Goal: Task Accomplishment & Management: Complete application form

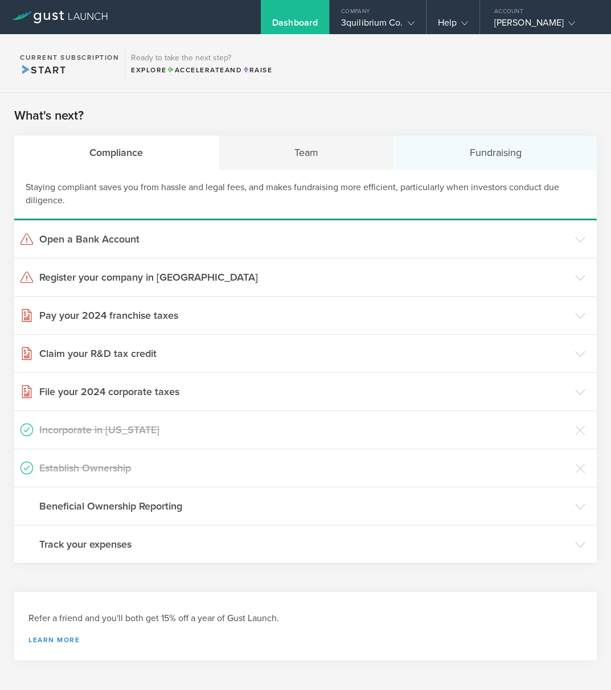
click at [446, 156] on div "Fundraising" at bounding box center [495, 152] width 203 height 34
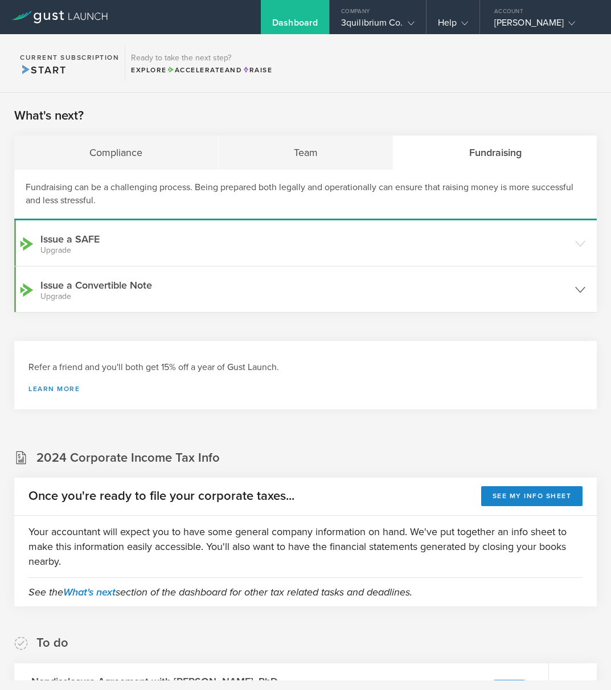
click at [583, 299] on header "Issue a Convertible Note Upgrade" at bounding box center [305, 289] width 582 height 46
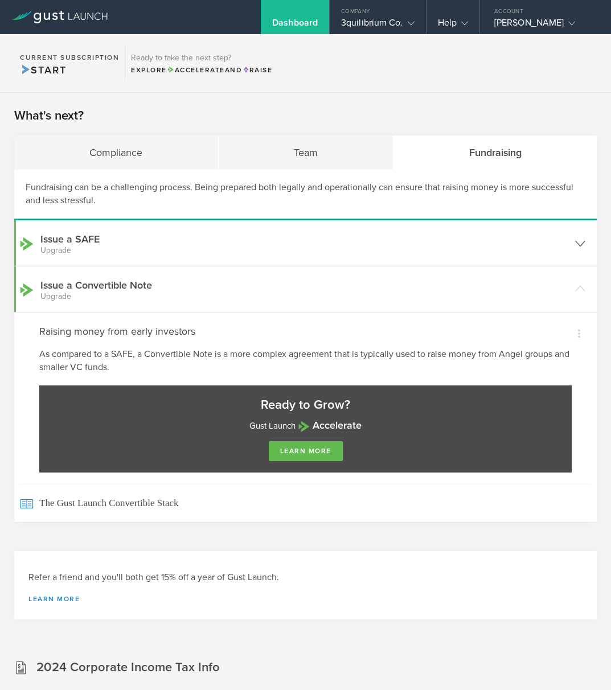
click at [581, 245] on icon at bounding box center [580, 243] width 10 height 10
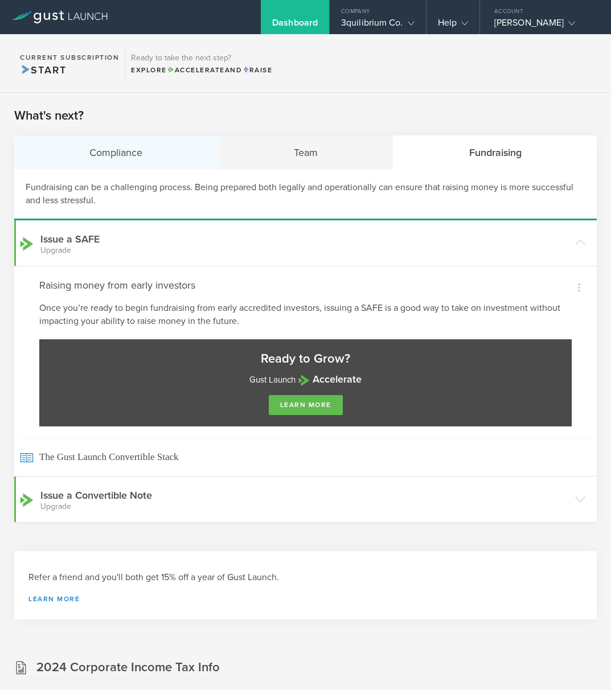
click at [141, 150] on div "Compliance" at bounding box center [116, 152] width 204 height 34
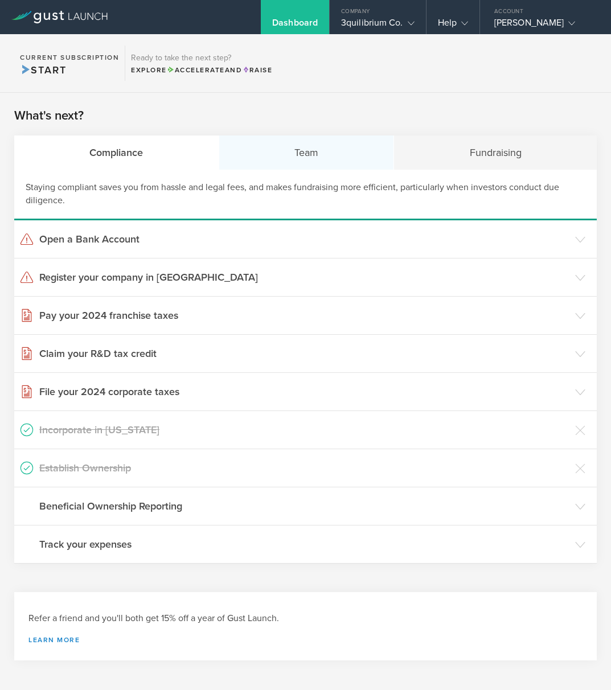
click at [314, 161] on div "Team" at bounding box center [306, 152] width 175 height 34
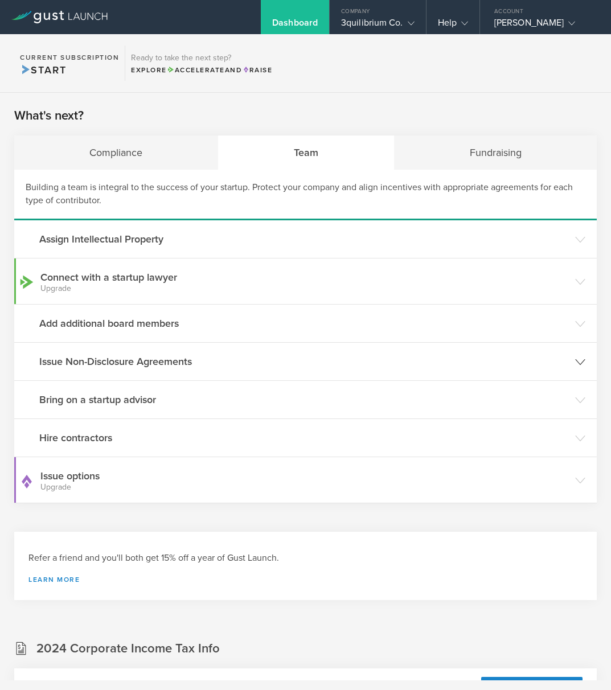
click at [140, 356] on h3 "Issue Non-Disclosure Agreements" at bounding box center [304, 361] width 530 height 15
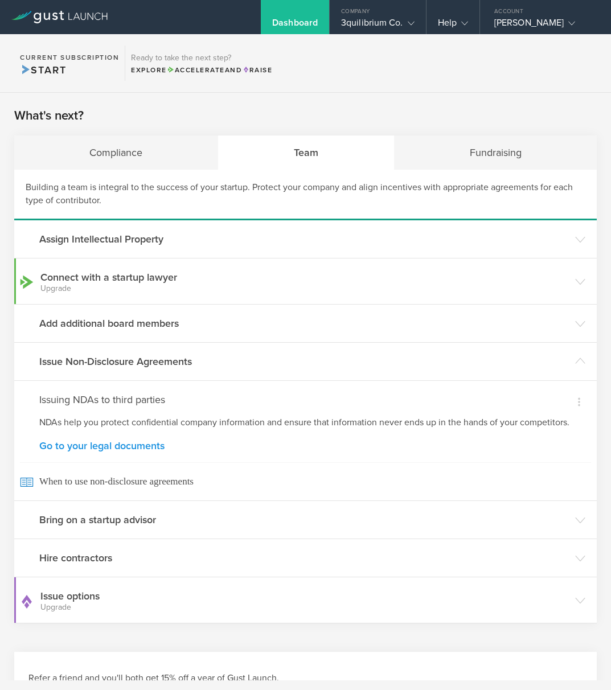
click at [145, 447] on link "Go to your legal documents" at bounding box center [305, 445] width 532 height 10
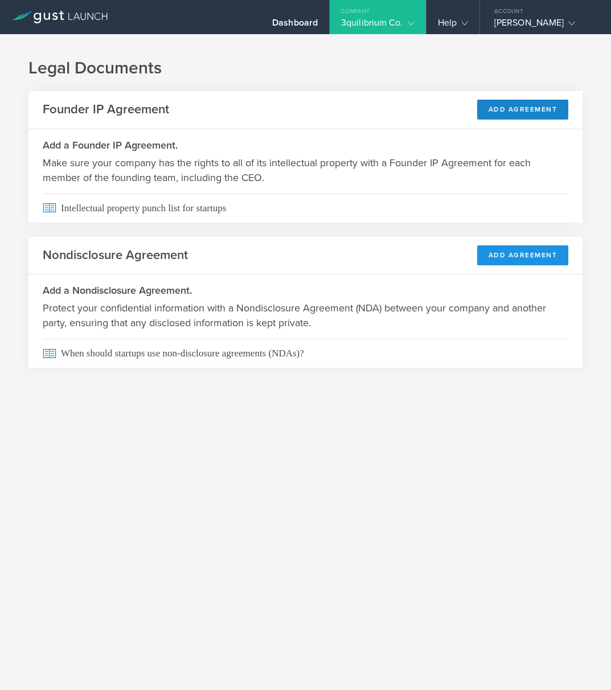
click at [525, 251] on button "Add Agreement" at bounding box center [523, 255] width 92 height 20
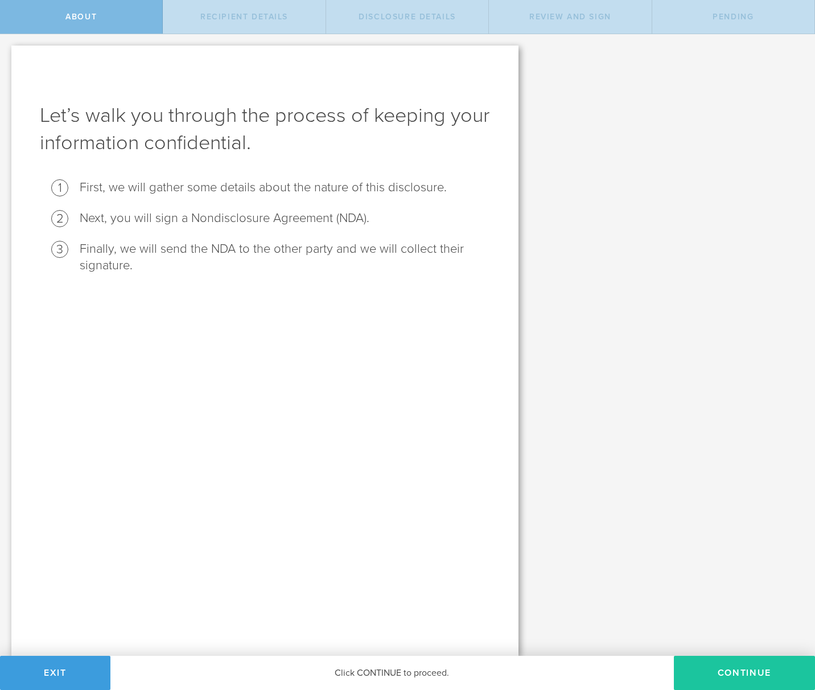
click at [610, 674] on button "Continue" at bounding box center [744, 672] width 141 height 34
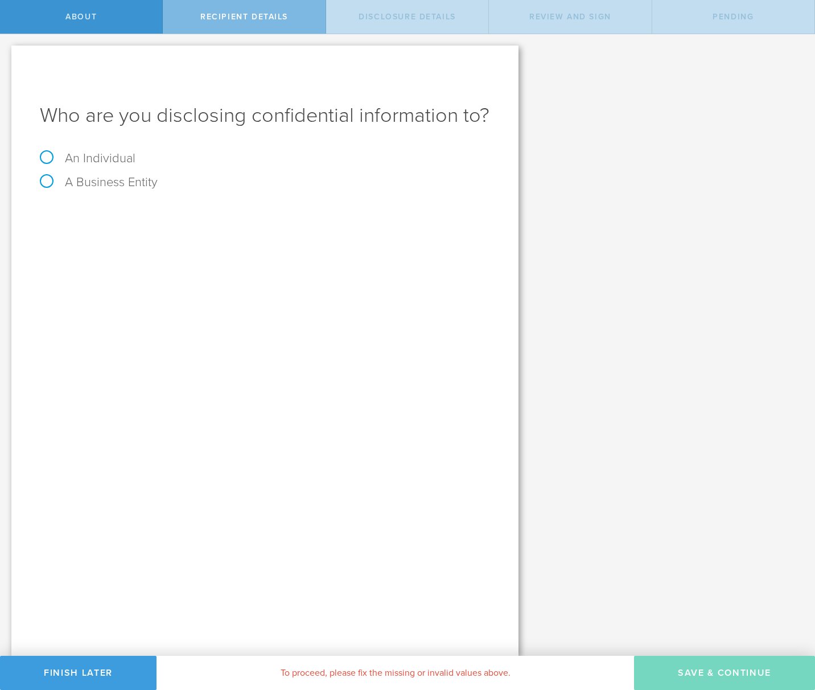
click at [51, 159] on label "An Individual" at bounding box center [88, 158] width 96 height 15
click at [7, 52] on input "An Individual" at bounding box center [3, 43] width 7 height 18
radio input "true"
click at [180, 221] on input "text" at bounding box center [307, 213] width 365 height 17
type input "Wen Qing Lim"
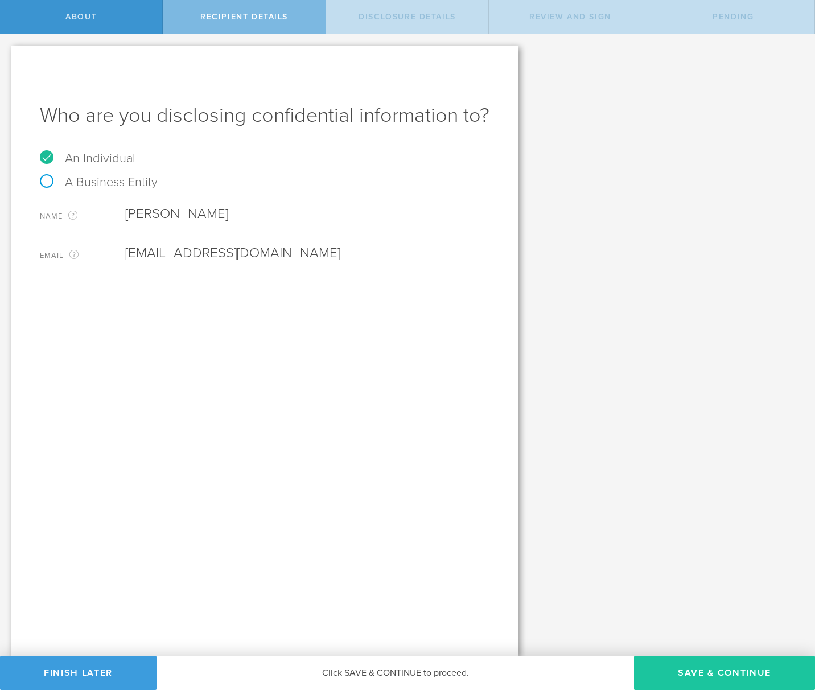
type input "lim.wenq@gmail.com"
click at [610, 670] on button "Save & Continue" at bounding box center [724, 672] width 181 height 34
select select "string:5 years"
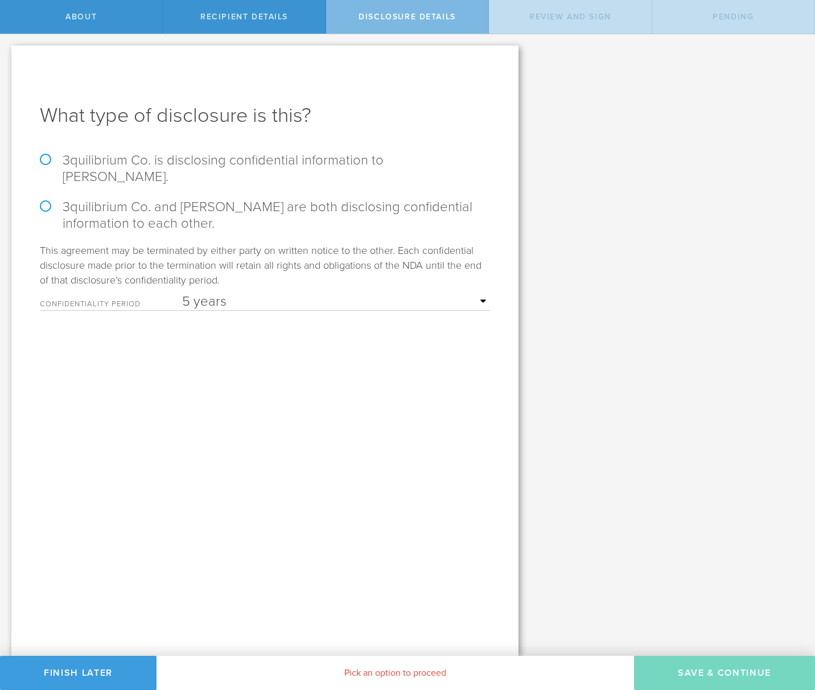
click at [94, 163] on label "3quilibrium Co. is disclosing confidential information to Wen Qing Lim." at bounding box center [265, 168] width 450 height 33
click at [7, 58] on input "3quilibrium Co. is disclosing confidential information to Wen Qing Lim." at bounding box center [3, 46] width 7 height 24
radio input "true"
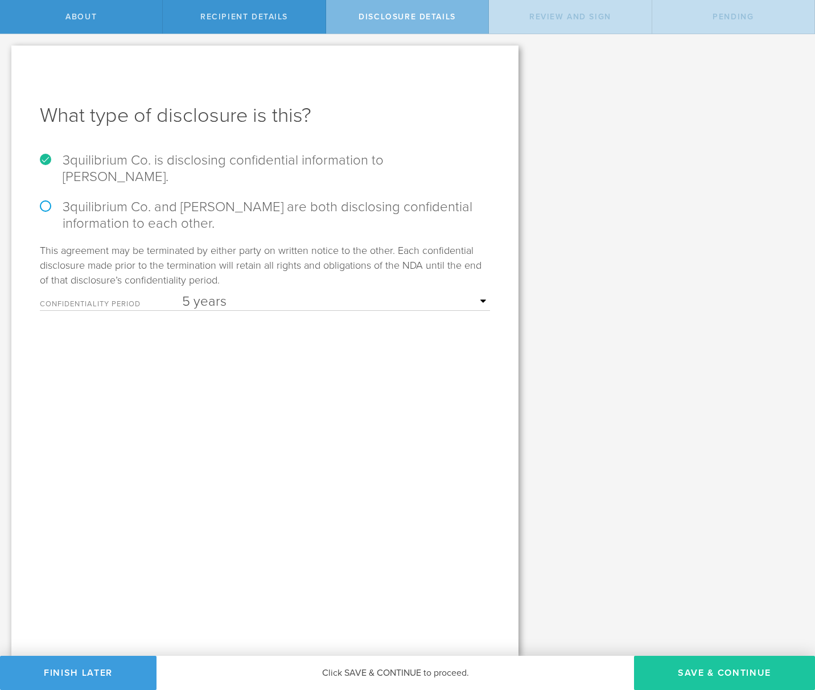
click at [610, 662] on button "Save & Continue" at bounding box center [724, 672] width 181 height 34
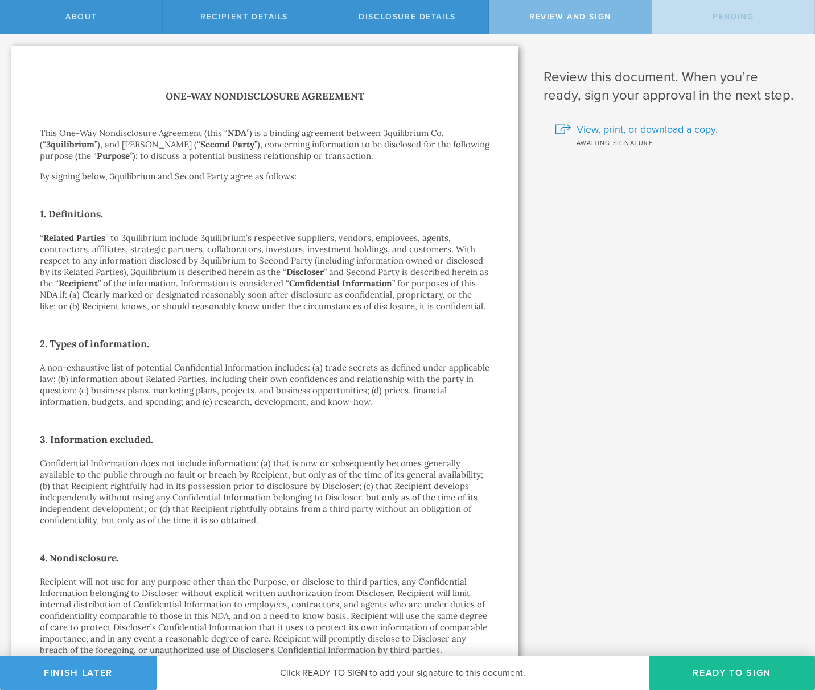
click at [610, 126] on span "View, print, or download a copy." at bounding box center [646, 129] width 141 height 15
